Goal: Check status: Check status

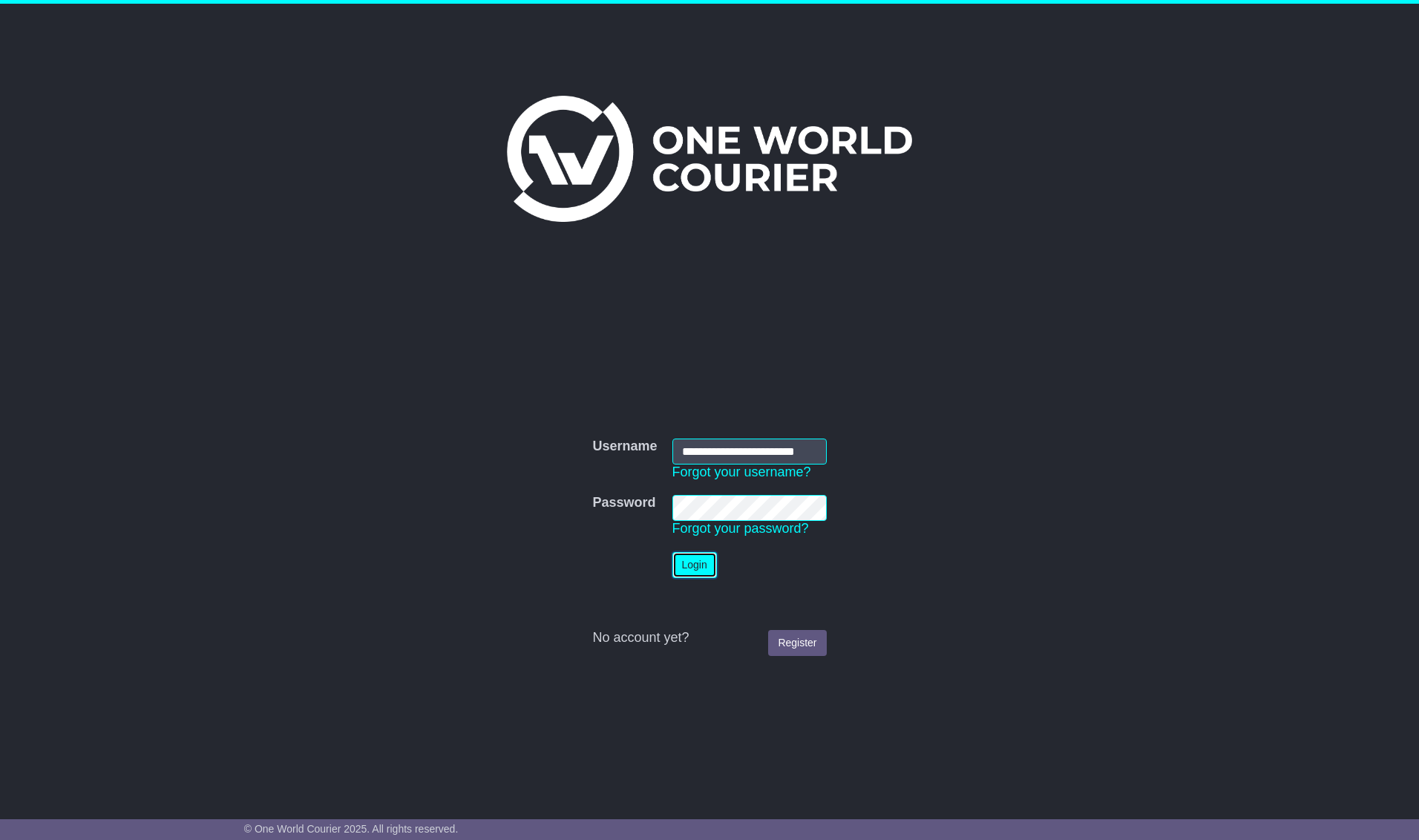
click at [689, 578] on button "Login" at bounding box center [694, 564] width 44 height 26
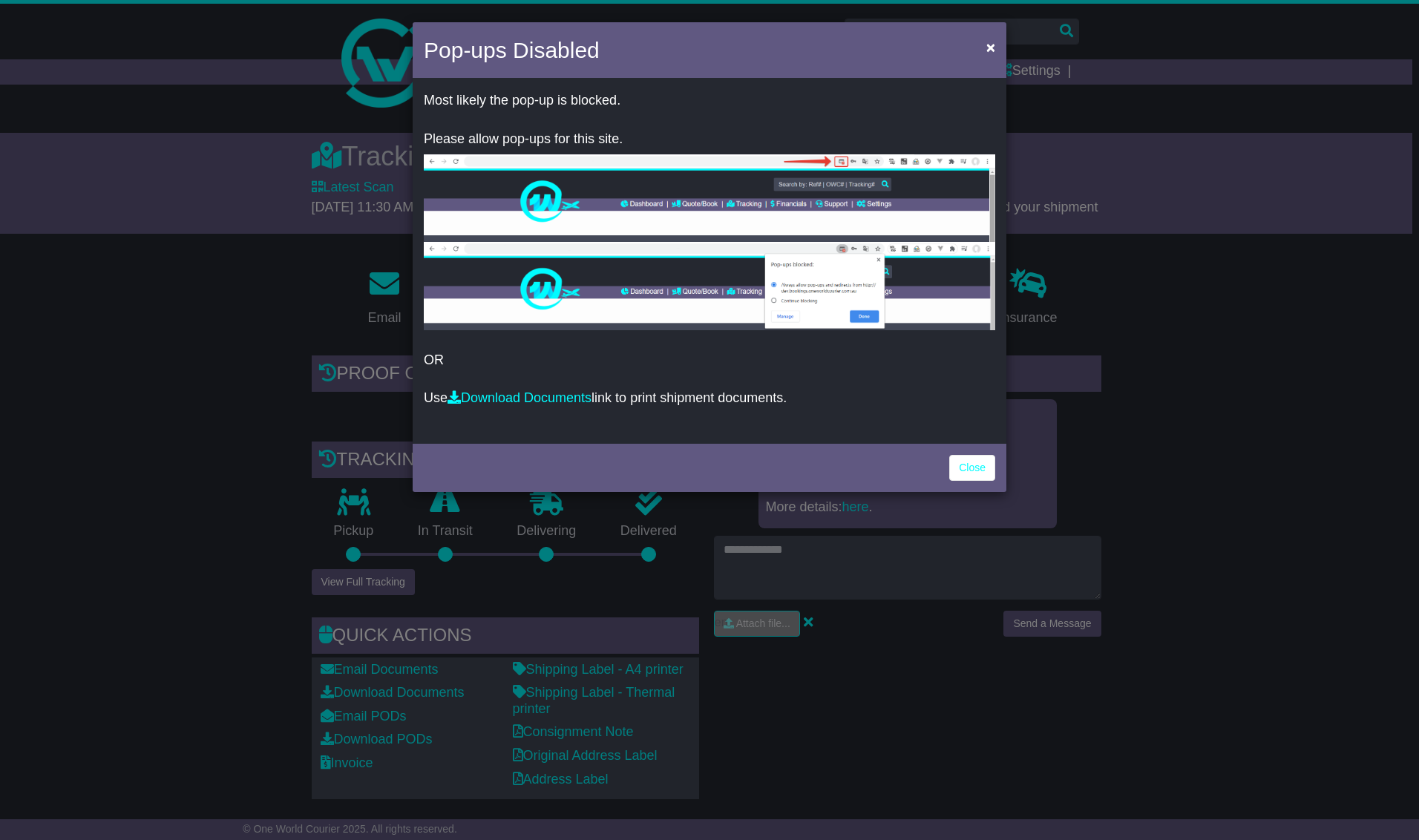
click at [1299, 374] on div "Pop-ups Disabled × Most likely the pop-up is blocked. Please allow pop-ups for …" at bounding box center [710, 420] width 1419 height 840
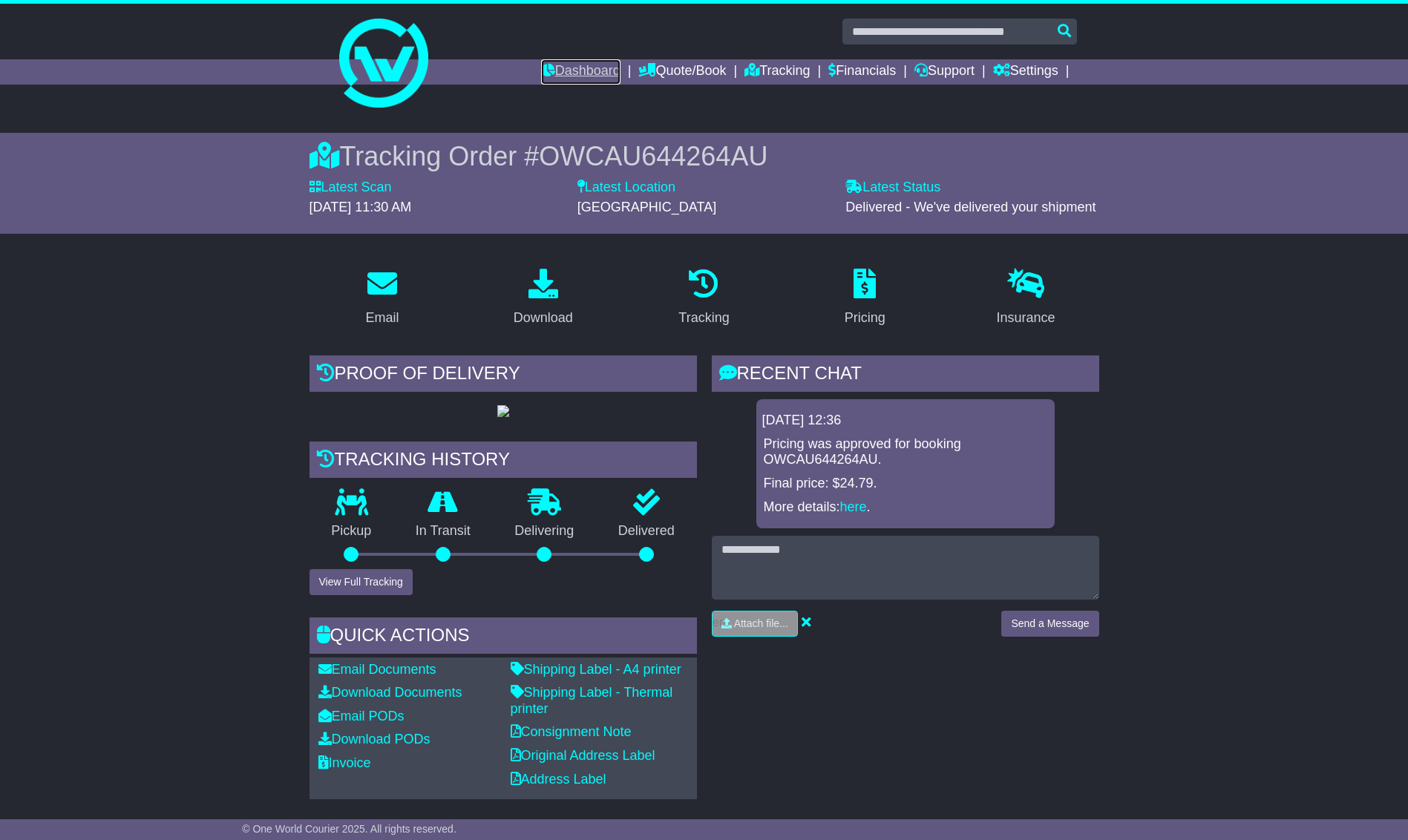
click at [558, 69] on link "Dashboard" at bounding box center [580, 72] width 80 height 25
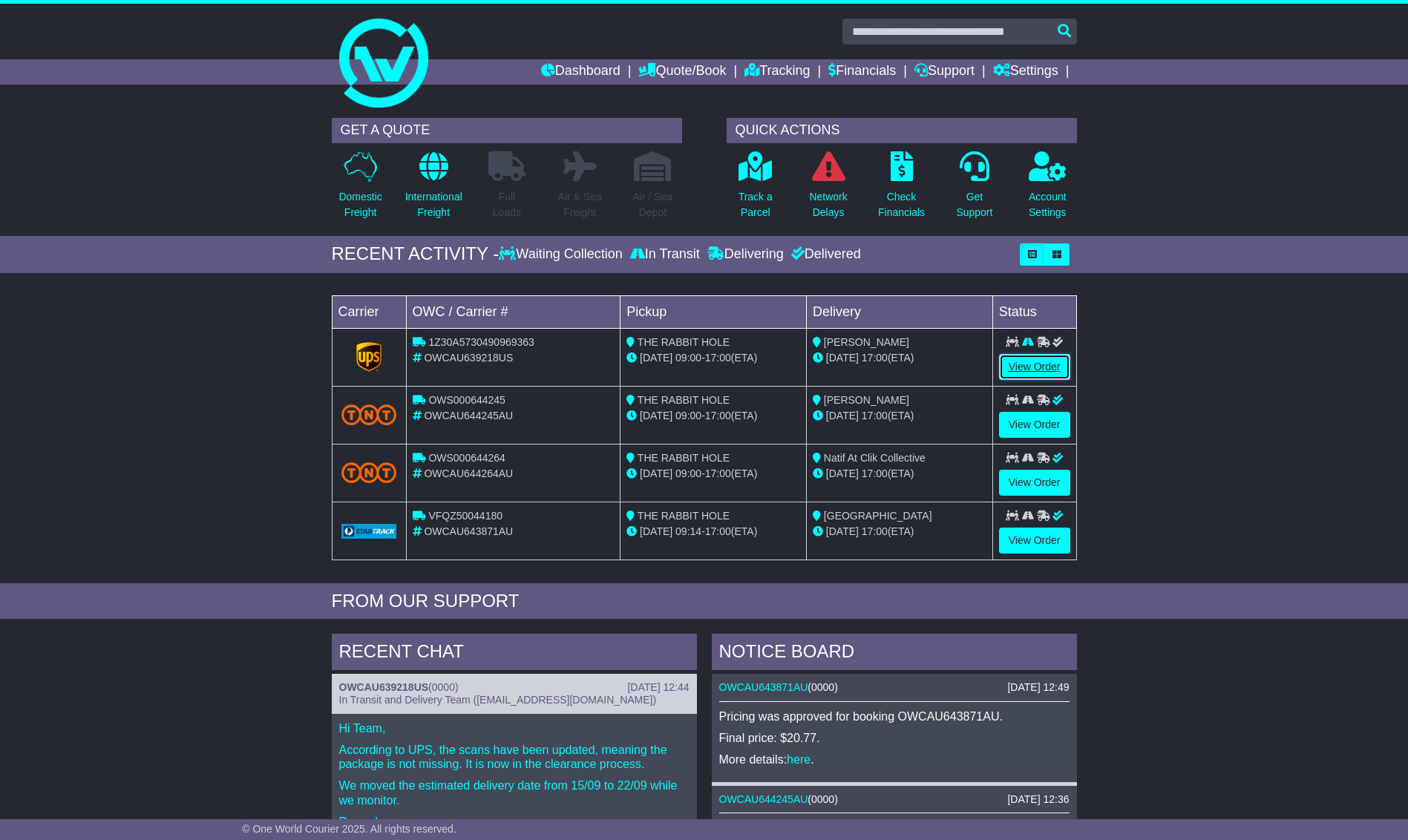
click at [1025, 368] on link "View Order" at bounding box center [1034, 366] width 71 height 26
